Goal: Check status: Check status

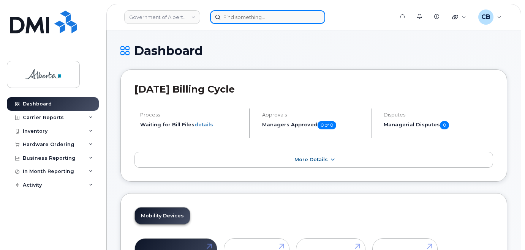
click at [229, 17] on input at bounding box center [267, 17] width 115 height 14
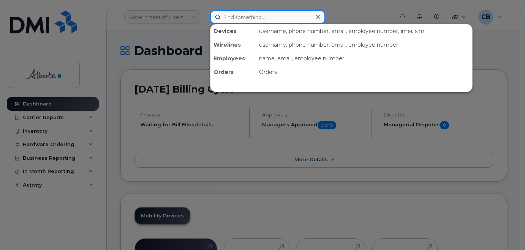
paste input "4033123978"
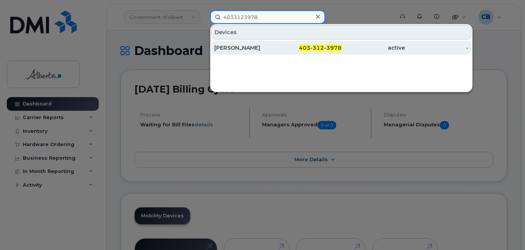
type input "4033123978"
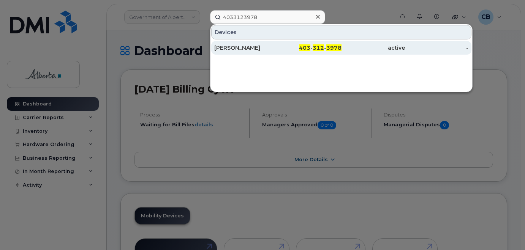
click at [233, 47] on div "[PERSON_NAME]" at bounding box center [245, 48] width 63 height 8
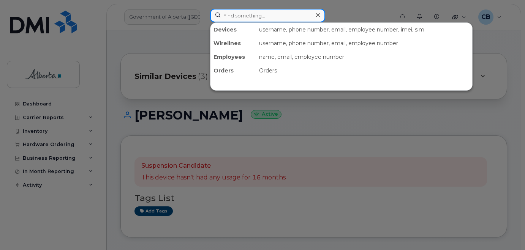
click at [243, 17] on input at bounding box center [267, 16] width 115 height 14
paste input "4033339939"
type input "4033339939"
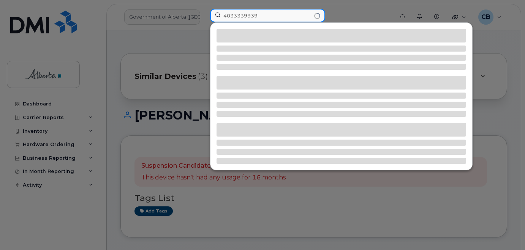
click at [256, 14] on input "4033339939" at bounding box center [267, 16] width 115 height 14
drag, startPoint x: 259, startPoint y: 16, endPoint x: 207, endPoint y: 14, distance: 52.0
click at [207, 14] on div "4033339939" at bounding box center [299, 17] width 191 height 17
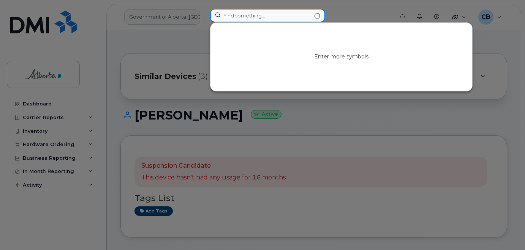
paste input "4033339939"
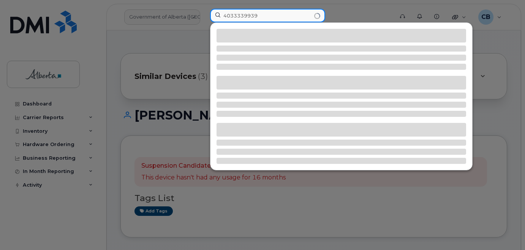
type input "4033339939"
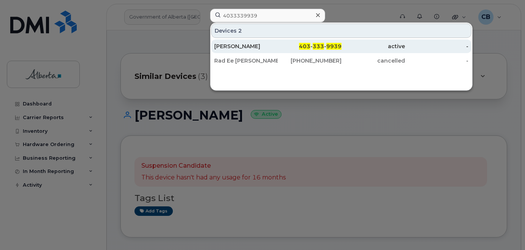
click at [233, 45] on div "Nick Mandrusiak" at bounding box center [245, 47] width 63 height 8
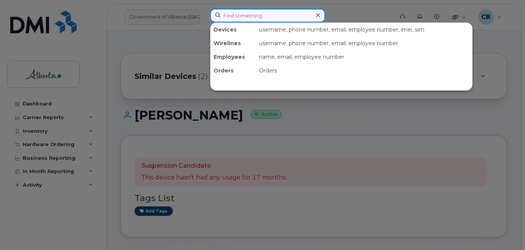
click at [246, 17] on input at bounding box center [267, 16] width 115 height 14
paste input "4034621920"
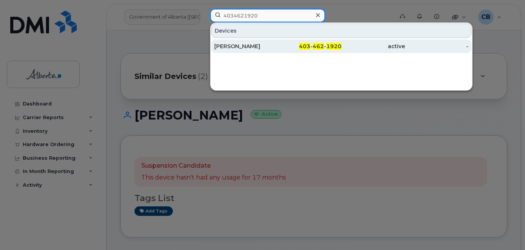
type input "4034621920"
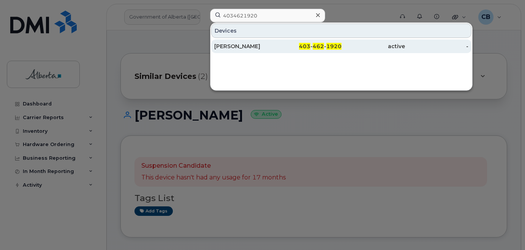
click at [230, 45] on div "Alix Stott" at bounding box center [245, 47] width 63 height 8
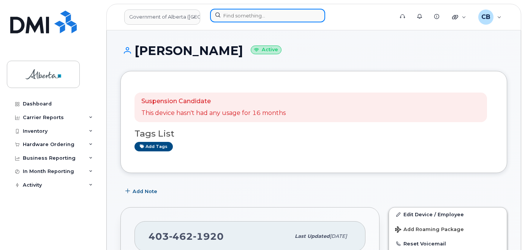
click at [250, 19] on input at bounding box center [267, 16] width 115 height 14
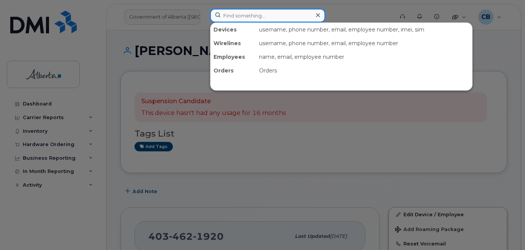
paste input "4034639378"
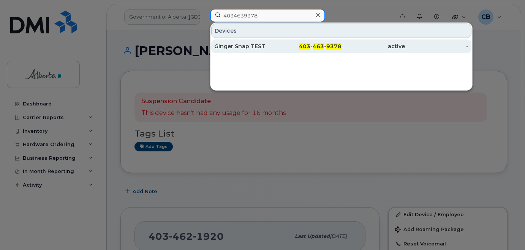
type input "4034639378"
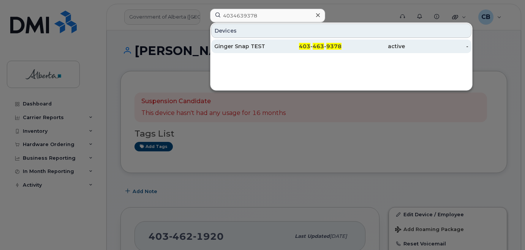
click at [240, 44] on div "Ginger Snap TEST" at bounding box center [245, 47] width 63 height 8
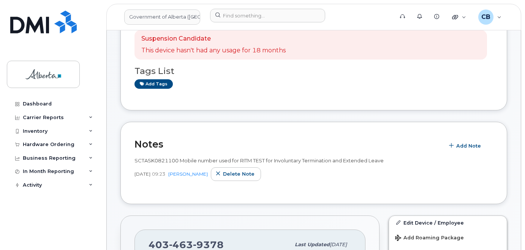
scroll to position [114, 0]
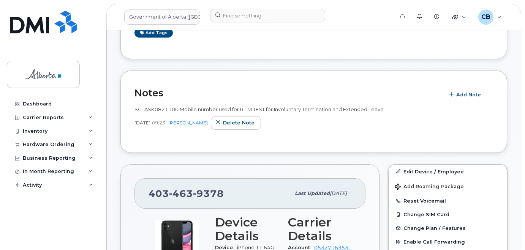
click at [147, 111] on span "SCTASK0821100 Mobile number used for RITM TEST for Involuntary Termination and …" at bounding box center [258, 109] width 249 height 6
copy span "SCTASK0821100"
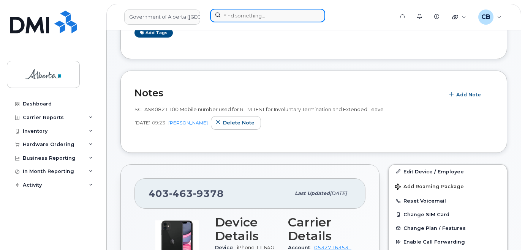
click at [261, 15] on input at bounding box center [267, 16] width 115 height 14
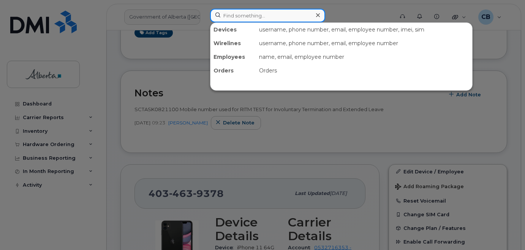
paste input "4034621920"
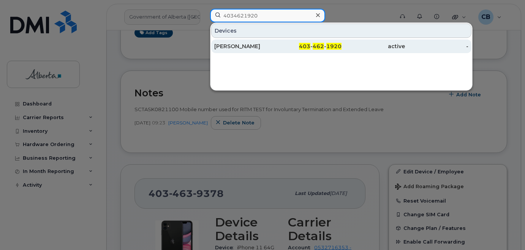
type input "4034621920"
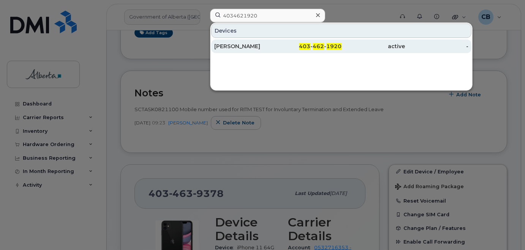
click at [238, 47] on div "Alix Stott" at bounding box center [245, 47] width 63 height 8
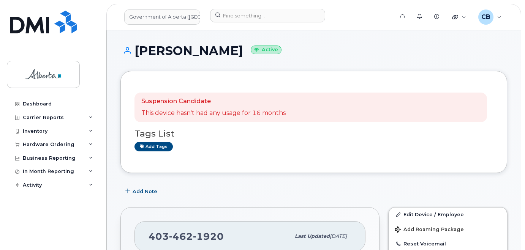
click at [146, 50] on h1 "[PERSON_NAME] Active" at bounding box center [313, 50] width 386 height 13
click at [167, 52] on h1 "[PERSON_NAME] Active" at bounding box center [313, 50] width 386 height 13
copy h1 "[PERSON_NAME]"
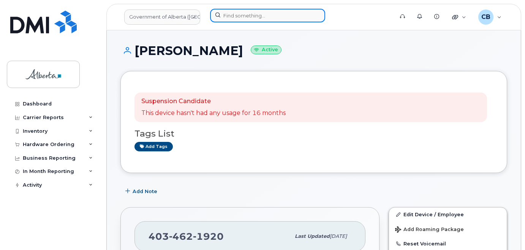
click at [241, 16] on input at bounding box center [267, 16] width 115 height 14
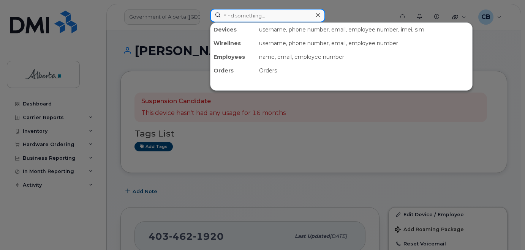
paste input "4034833038"
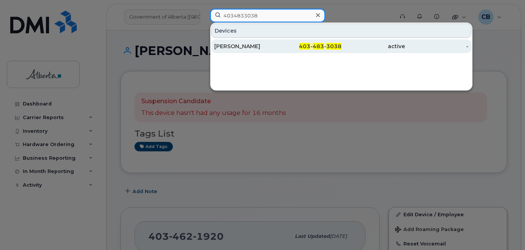
type input "4034833038"
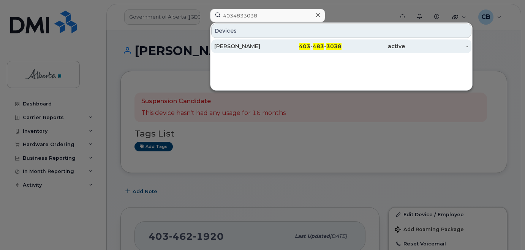
click at [233, 47] on div "[PERSON_NAME]" at bounding box center [245, 47] width 63 height 8
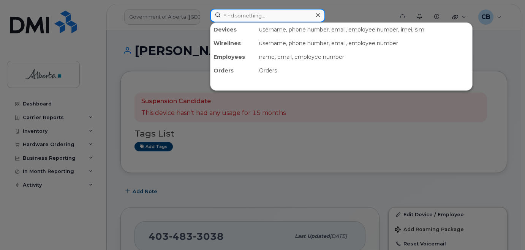
click at [231, 16] on input at bounding box center [267, 16] width 115 height 14
paste input "4037100022"
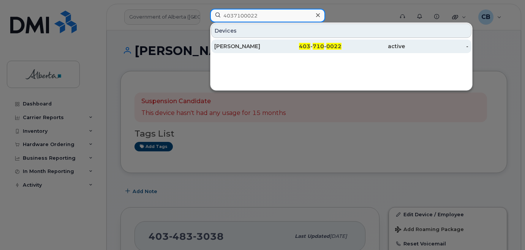
type input "4037100022"
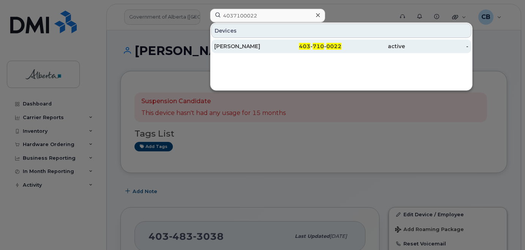
click at [240, 46] on div "[PERSON_NAME]" at bounding box center [245, 47] width 63 height 8
click at [236, 45] on div "Shannon Slabotsky" at bounding box center [245, 47] width 63 height 8
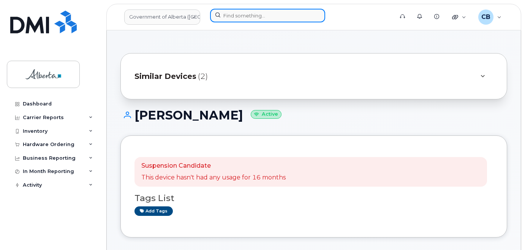
click at [235, 13] on input at bounding box center [267, 16] width 115 height 14
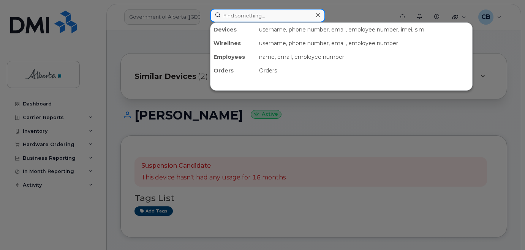
paste input "4037104118"
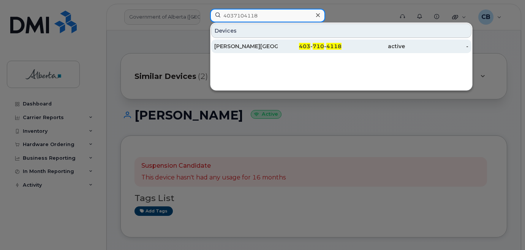
type input "4037104118"
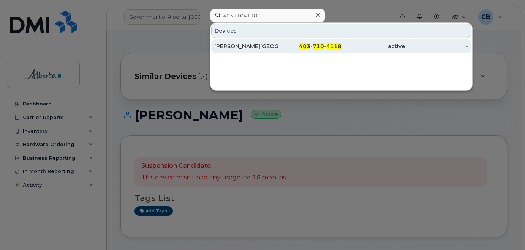
click at [240, 46] on div "[PERSON_NAME][GEOGRAPHIC_DATA]" at bounding box center [245, 47] width 63 height 8
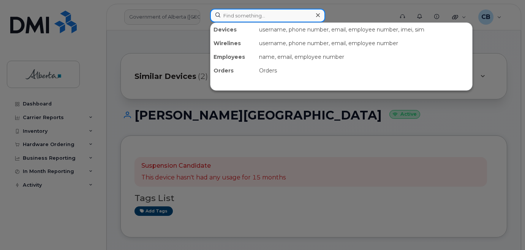
click at [236, 13] on input at bounding box center [267, 16] width 115 height 14
paste input "4038088954"
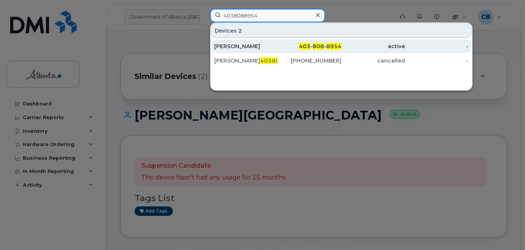
type input "4038088954"
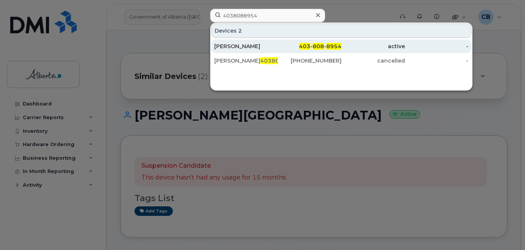
click at [232, 43] on div "Guirlene Joseph" at bounding box center [245, 47] width 63 height 8
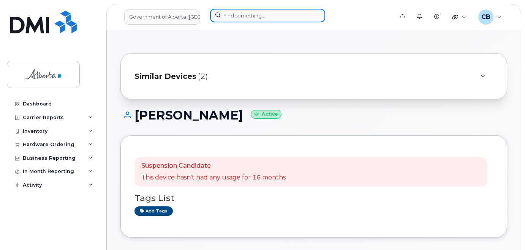
click at [240, 16] on input at bounding box center [267, 16] width 115 height 14
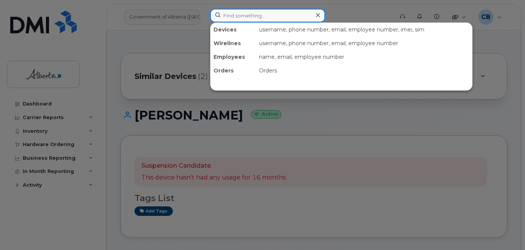
paste input "4038274965"
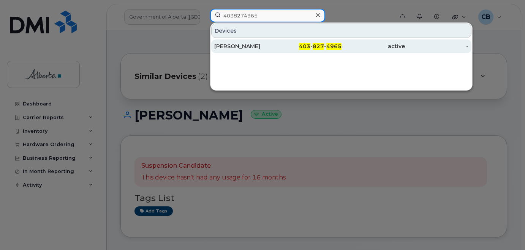
type input "4038274965"
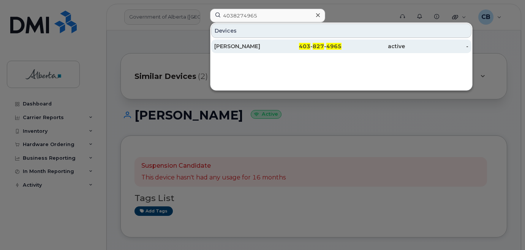
click at [233, 46] on div "Rena Brown" at bounding box center [245, 47] width 63 height 8
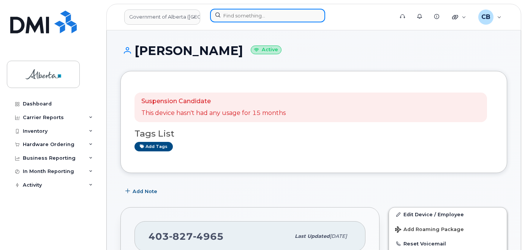
click at [224, 14] on input at bounding box center [267, 16] width 115 height 14
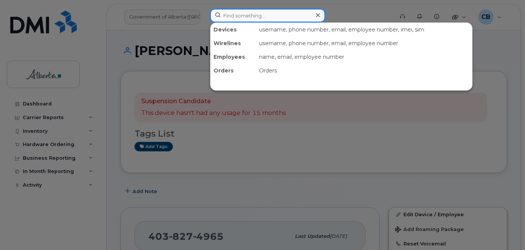
paste input "4038290280"
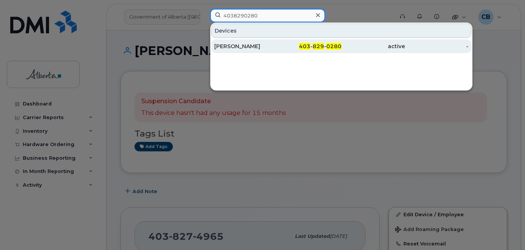
type input "4038290280"
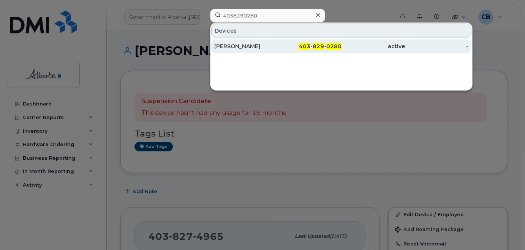
click at [236, 46] on div "[PERSON_NAME]" at bounding box center [245, 47] width 63 height 8
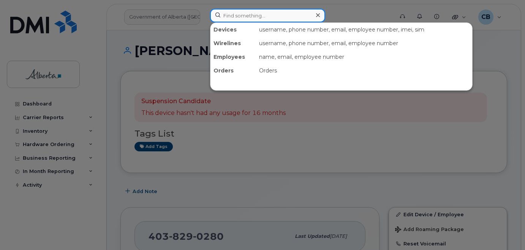
click at [229, 18] on input at bounding box center [267, 16] width 115 height 14
paste input "4038365473"
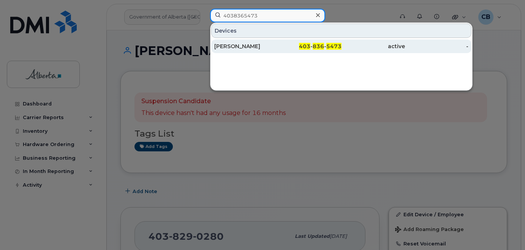
type input "4038365473"
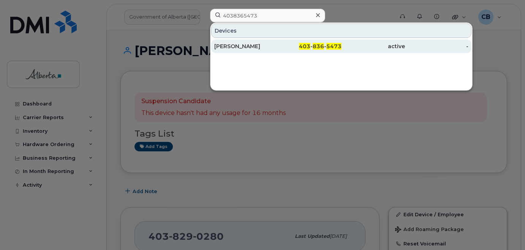
click at [242, 44] on div "[PERSON_NAME]" at bounding box center [245, 47] width 63 height 8
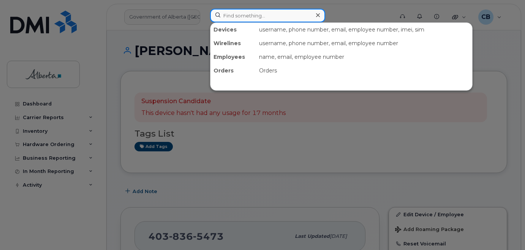
click at [276, 15] on input at bounding box center [267, 16] width 115 height 14
paste input "5872280711"
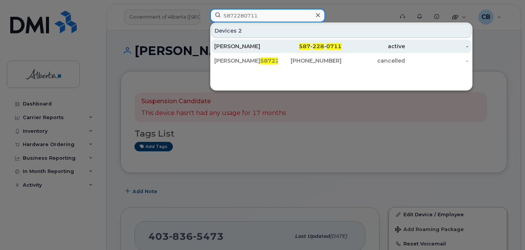
type input "5872280711"
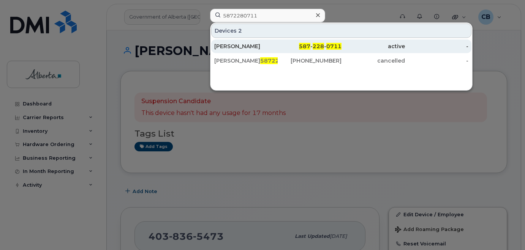
click at [236, 44] on div "[PERSON_NAME]" at bounding box center [245, 47] width 63 height 8
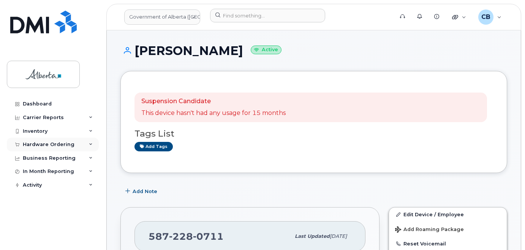
click at [42, 143] on div "Hardware Ordering" at bounding box center [49, 145] width 52 height 6
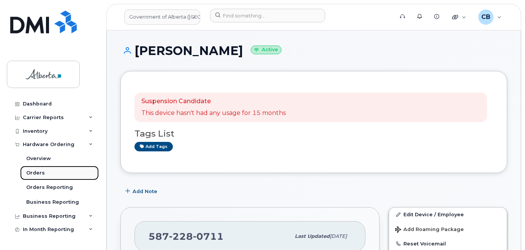
click at [36, 172] on div "Orders" at bounding box center [35, 173] width 19 height 7
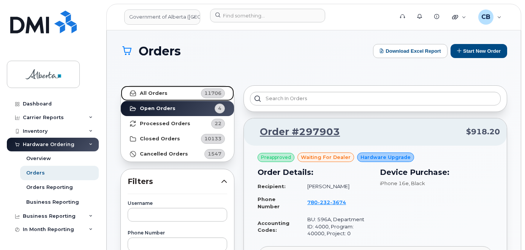
click at [147, 93] on strong "All Orders" at bounding box center [154, 93] width 28 height 6
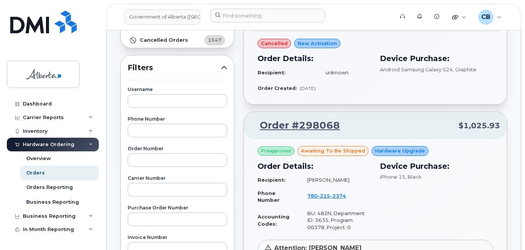
scroll to position [152, 0]
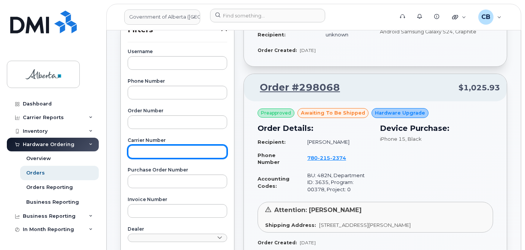
click at [140, 148] on input "text" at bounding box center [177, 152] width 99 height 14
paste input "3004731"
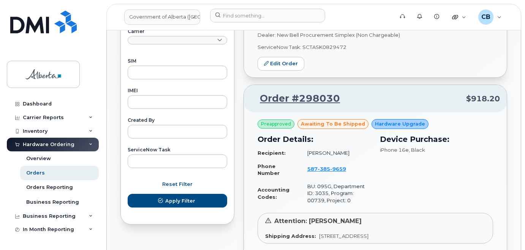
scroll to position [380, 0]
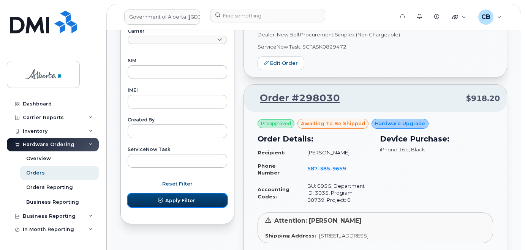
click at [175, 201] on span "Apply Filter" at bounding box center [180, 200] width 30 height 7
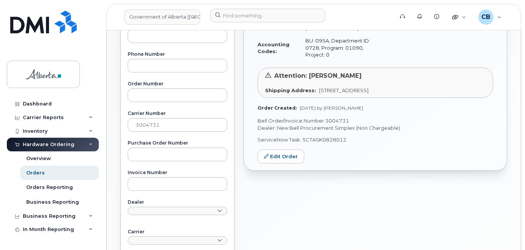
scroll to position [114, 0]
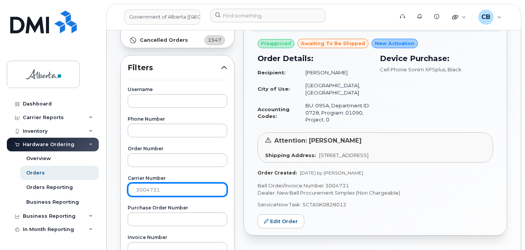
click at [138, 191] on input "3004731" at bounding box center [177, 190] width 99 height 14
paste input "149"
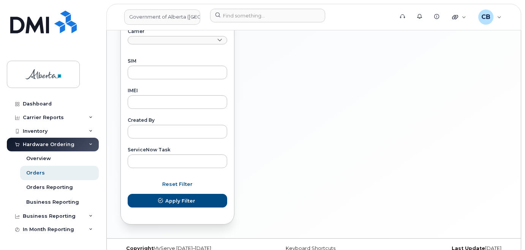
scroll to position [380, 0]
type input "3004149"
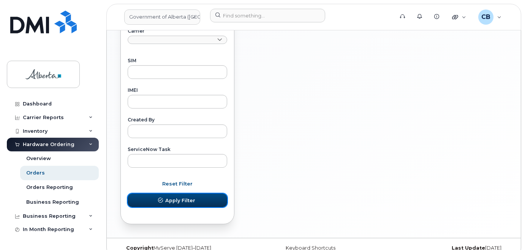
click at [180, 201] on span "Apply Filter" at bounding box center [180, 200] width 30 height 7
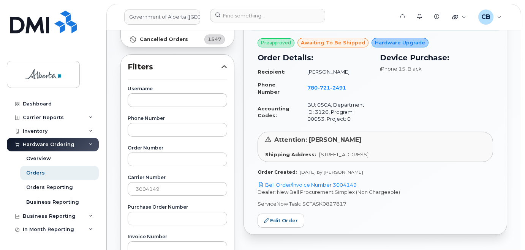
scroll to position [114, 0]
